Goal: Book appointment/travel/reservation

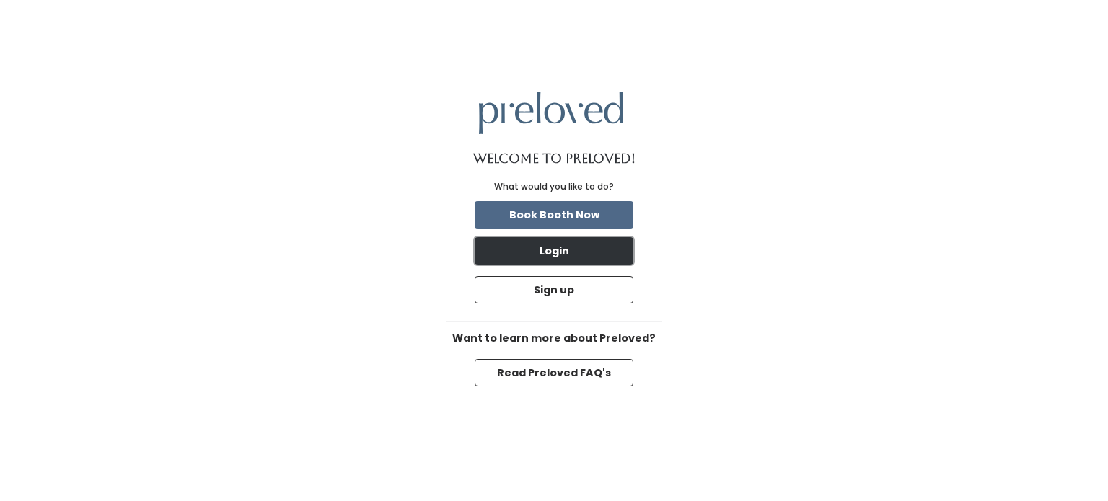
click at [616, 245] on button "Login" at bounding box center [554, 250] width 159 height 27
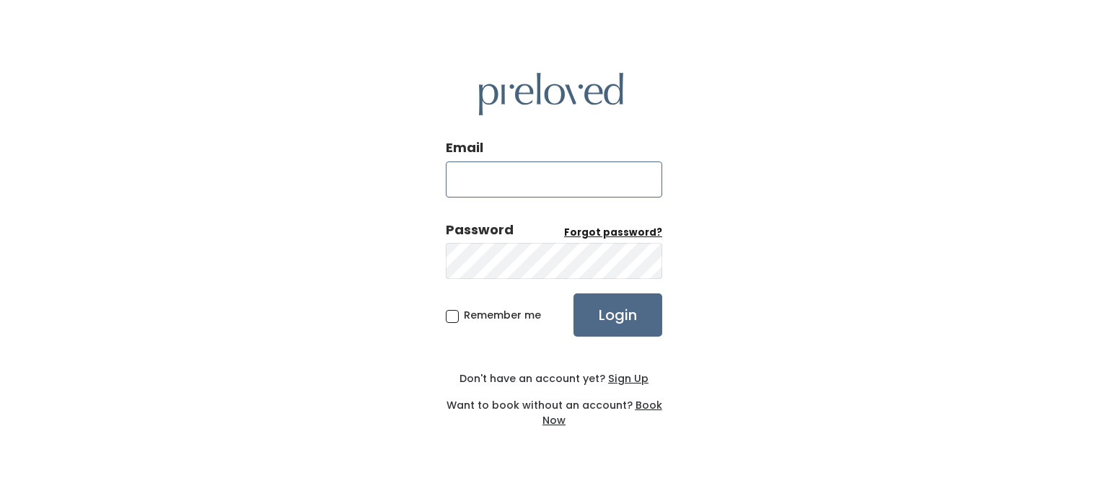
type input "jamie.berry@rcusd.org"
click at [628, 315] on input "Login" at bounding box center [618, 315] width 89 height 43
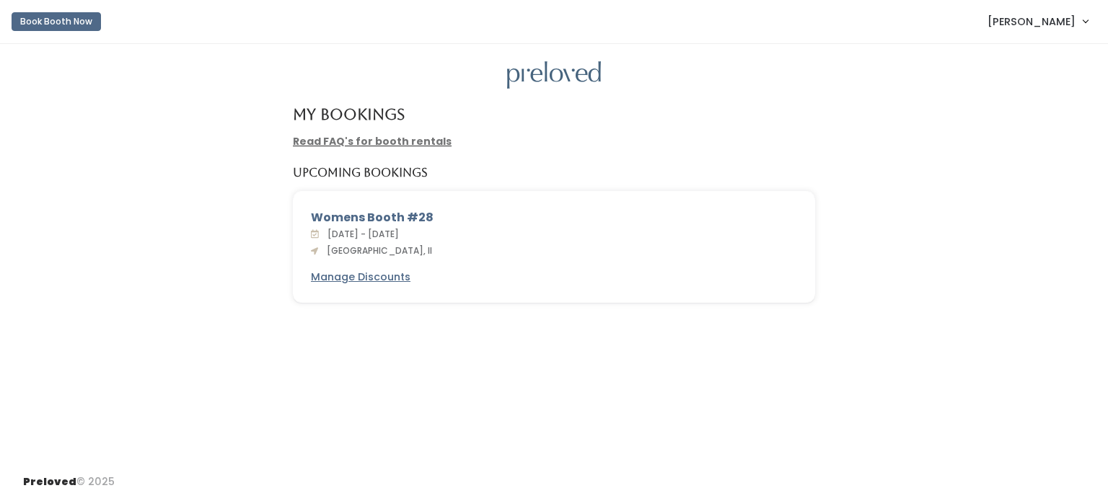
click at [893, 78] on div at bounding box center [554, 75] width 1062 height 28
click at [417, 137] on link "Read FAQ's for booth rentals" at bounding box center [372, 141] width 159 height 14
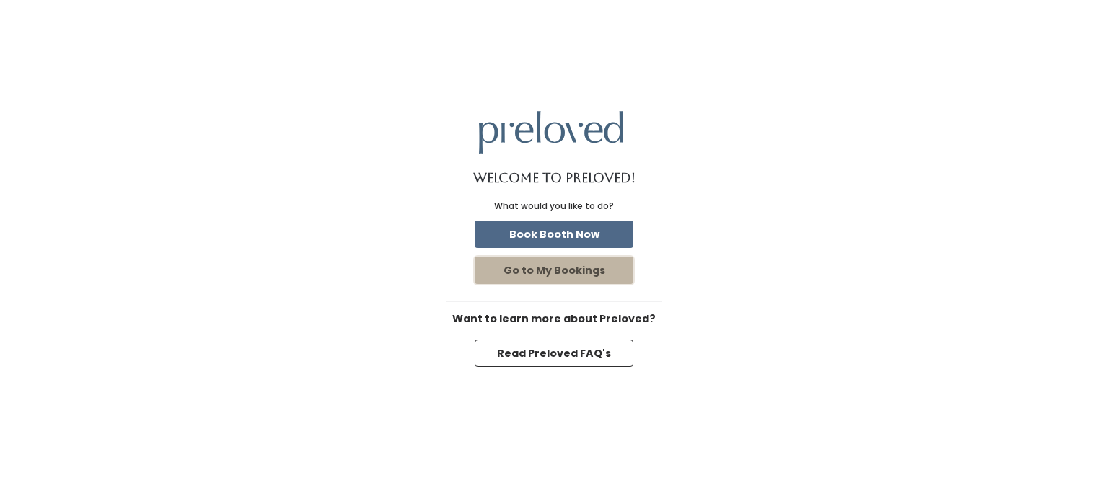
click at [592, 267] on button "Go to My Bookings" at bounding box center [554, 270] width 159 height 27
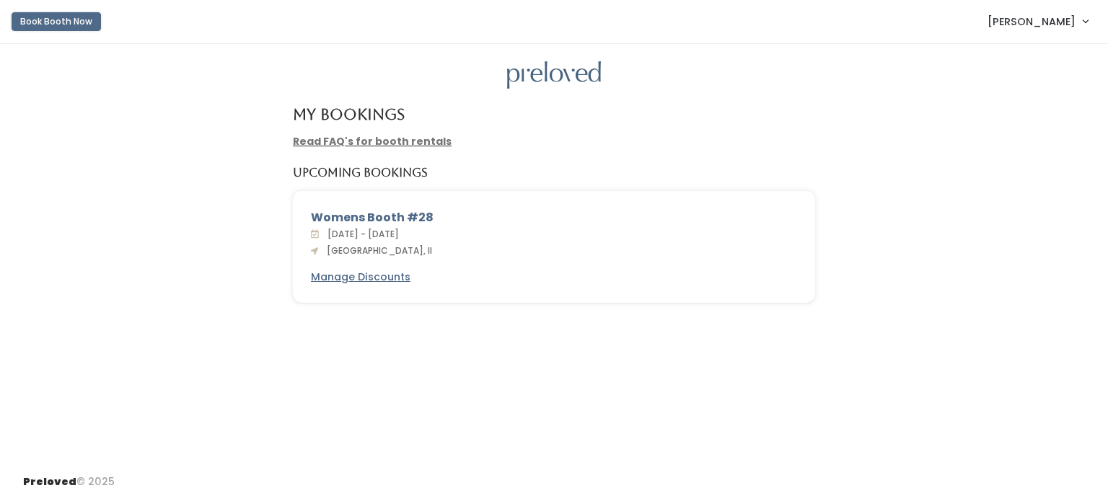
click at [43, 15] on button "Book Booth Now" at bounding box center [56, 21] width 89 height 19
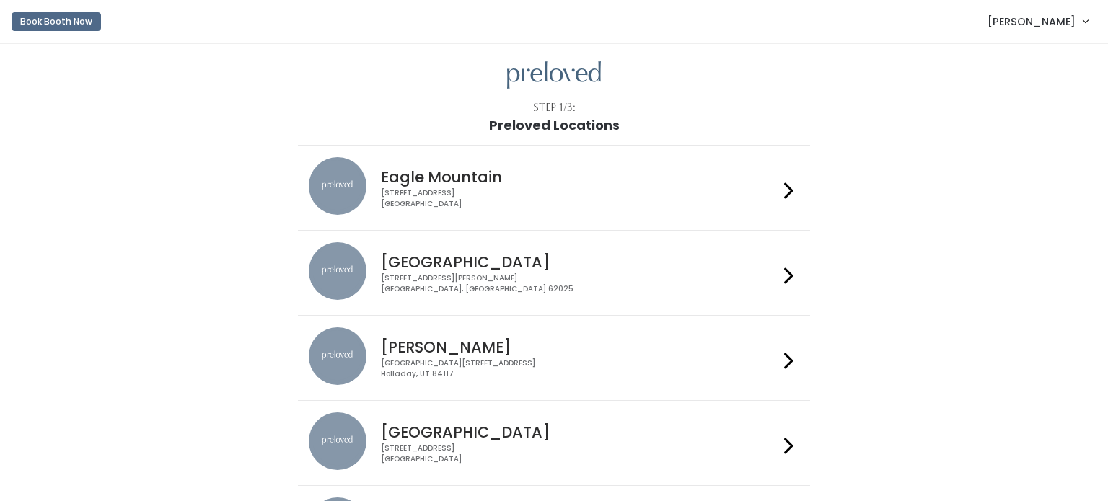
click at [788, 276] on icon at bounding box center [788, 276] width 9 height 21
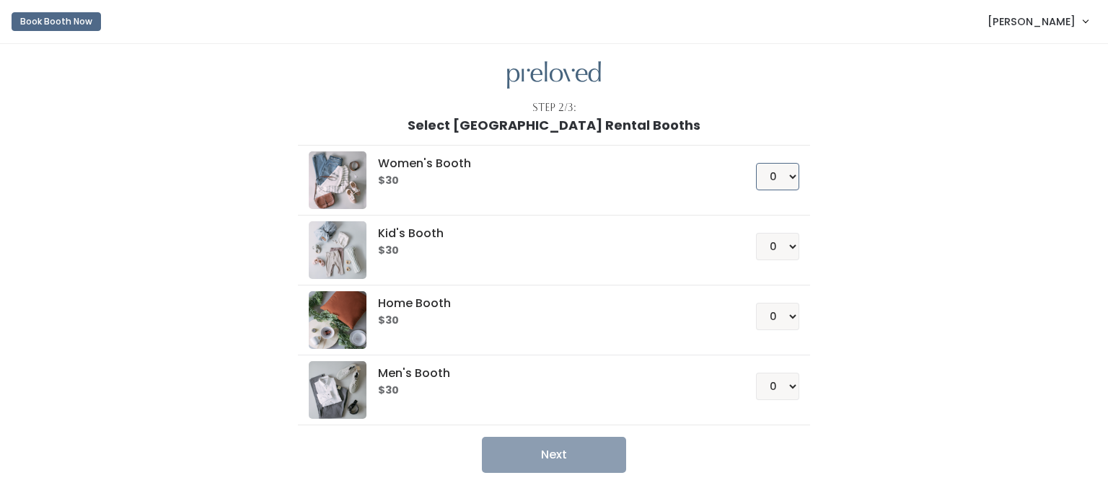
click at [785, 179] on select "0 1 2 3 4" at bounding box center [777, 176] width 43 height 27
select select "1"
click at [759, 163] on select "0 1 2 3 4" at bounding box center [777, 176] width 43 height 27
click at [594, 451] on button "Next" at bounding box center [554, 455] width 144 height 36
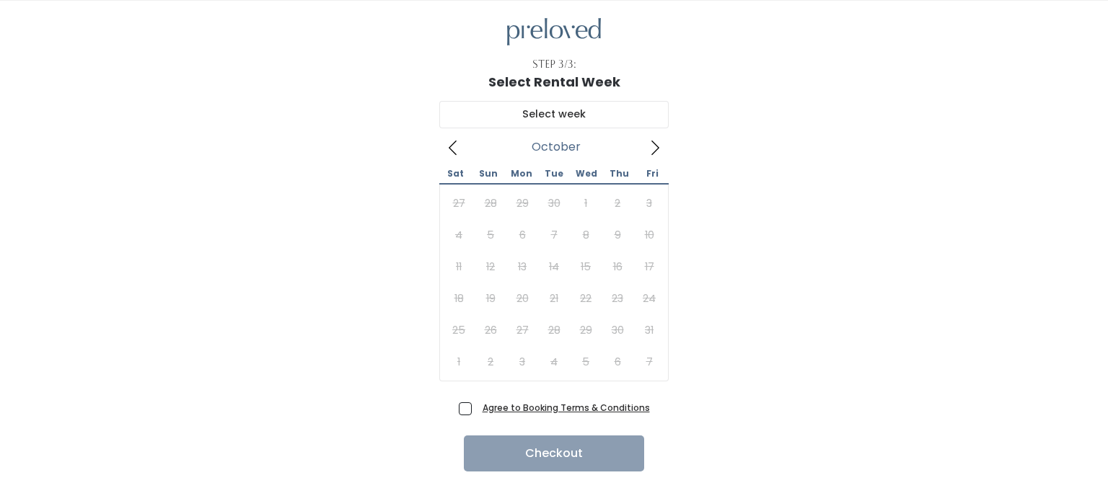
scroll to position [68, 0]
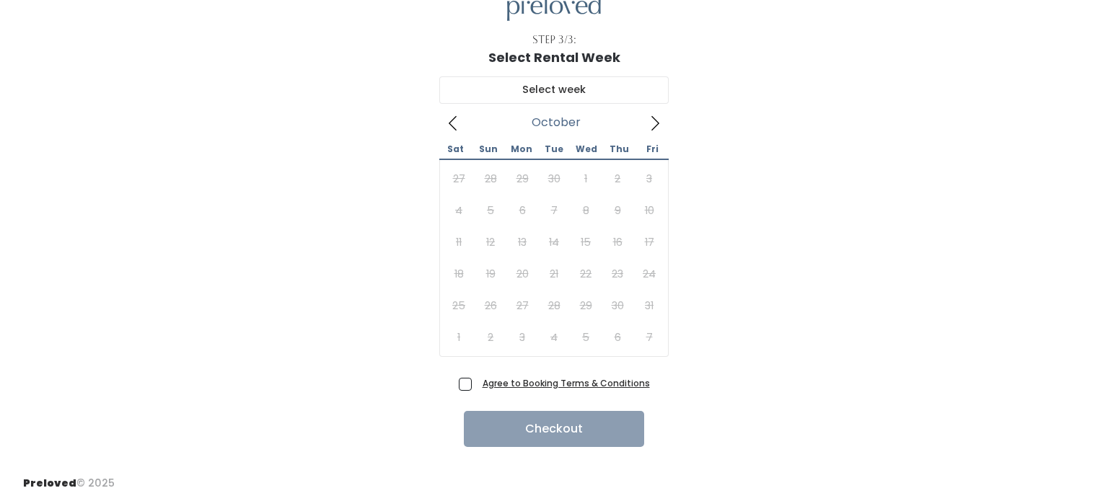
click at [651, 125] on icon at bounding box center [655, 123] width 16 height 16
